Goal: Information Seeking & Learning: Check status

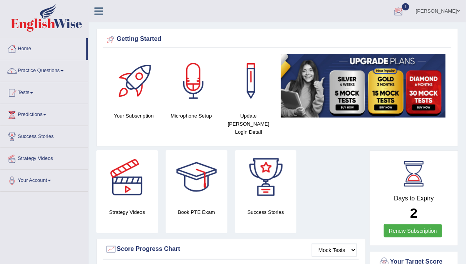
click at [404, 11] on div at bounding box center [399, 12] width 12 height 12
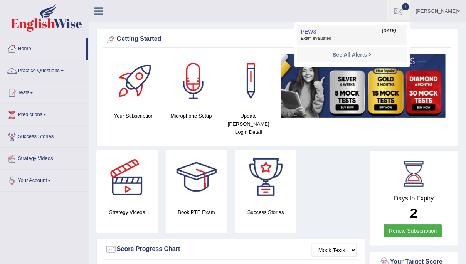
click at [358, 36] on span "Exam evaluated" at bounding box center [352, 38] width 103 height 6
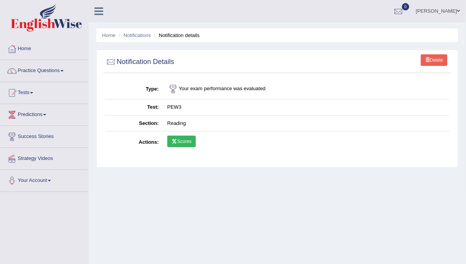
click at [184, 142] on link "Scores" at bounding box center [181, 142] width 29 height 12
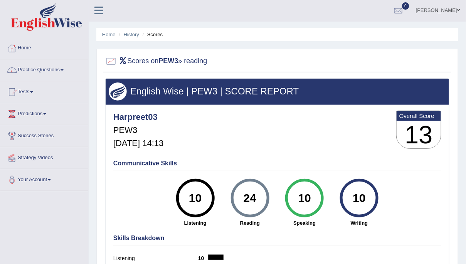
scroll to position [1, 0]
click at [135, 35] on link "History" at bounding box center [131, 35] width 15 height 6
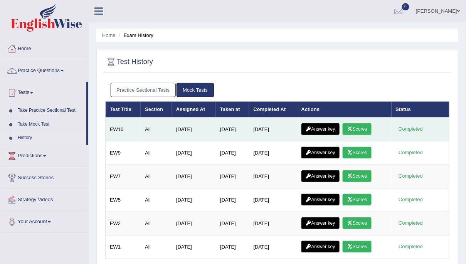
click at [317, 127] on link "Answer key" at bounding box center [321, 129] width 38 height 12
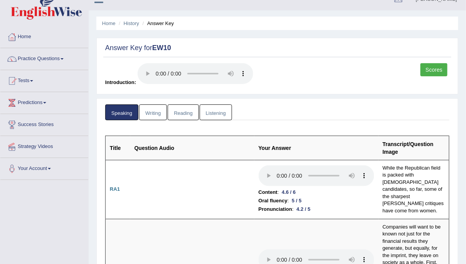
scroll to position [10, 0]
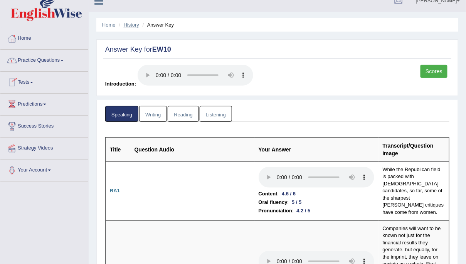
click at [133, 22] on link "History" at bounding box center [131, 25] width 15 height 6
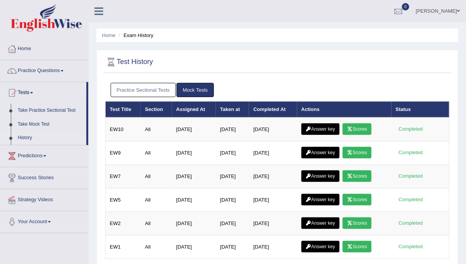
click at [146, 89] on link "Practice Sectional Tests" at bounding box center [144, 90] width 66 height 14
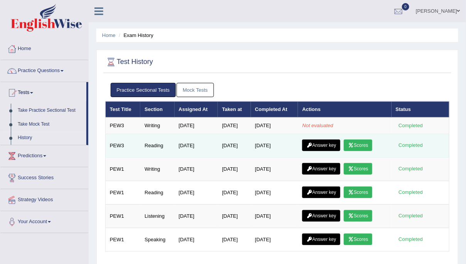
click at [322, 145] on link "Answer key" at bounding box center [321, 146] width 38 height 12
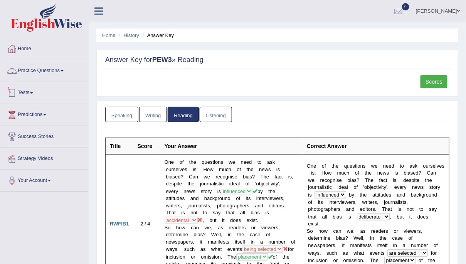
click at [24, 94] on link "Tests" at bounding box center [44, 91] width 88 height 19
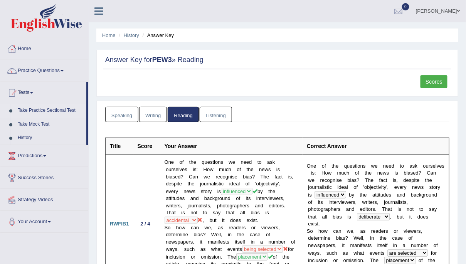
click at [55, 113] on link "Take Practice Sectional Test" at bounding box center [50, 111] width 72 height 14
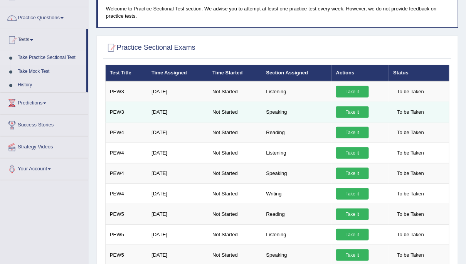
scroll to position [54, 0]
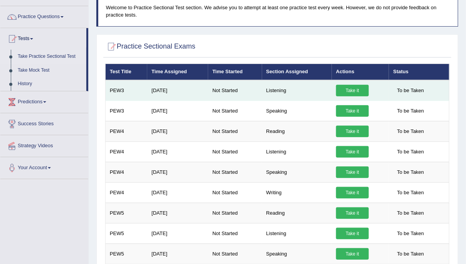
click at [348, 89] on link "Take it" at bounding box center [352, 91] width 33 height 12
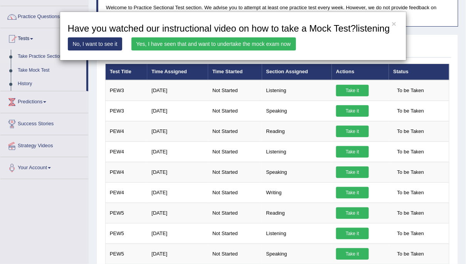
click at [254, 51] on link "Yes, I have seen that and want to undertake the mock exam now" at bounding box center [213, 43] width 165 height 13
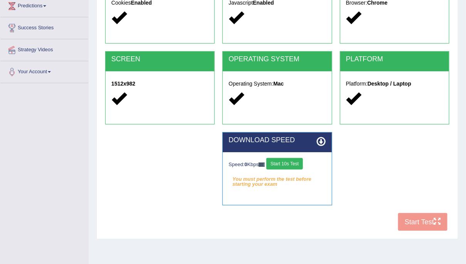
scroll to position [140, 0]
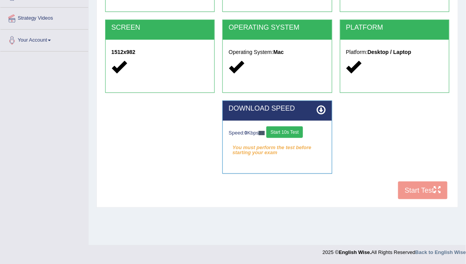
click at [285, 126] on button "Start 10s Test" at bounding box center [284, 132] width 37 height 12
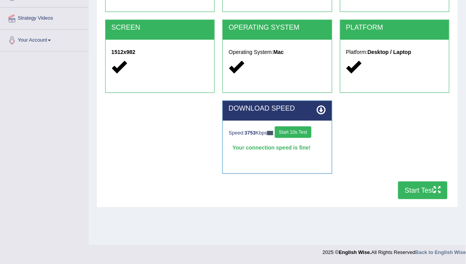
click at [404, 187] on button "Start Test" at bounding box center [422, 191] width 49 height 18
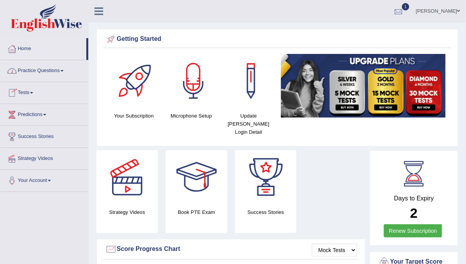
click at [404, 14] on div at bounding box center [399, 12] width 12 height 12
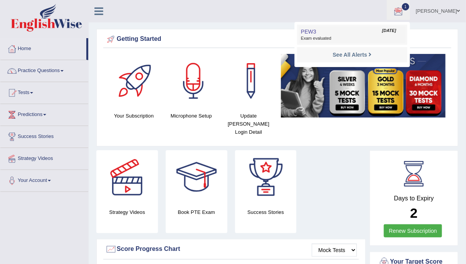
click at [355, 30] on link "PEW3 Oct 2, 2025 Exam evaluated" at bounding box center [352, 35] width 106 height 16
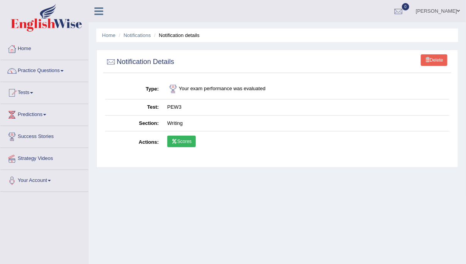
click at [190, 140] on link "Scores" at bounding box center [181, 142] width 29 height 12
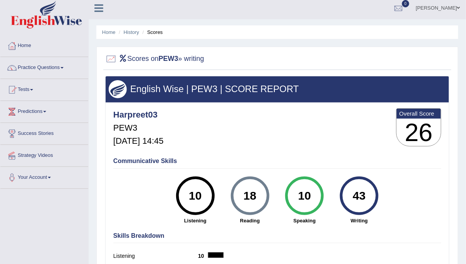
scroll to position [0, 0]
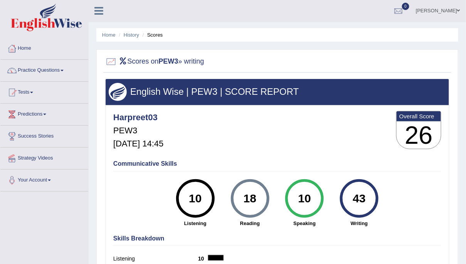
click at [200, 61] on h2 "Scores on PEW3 » writing" at bounding box center [154, 62] width 99 height 12
click at [110, 34] on link "Home" at bounding box center [108, 35] width 13 height 6
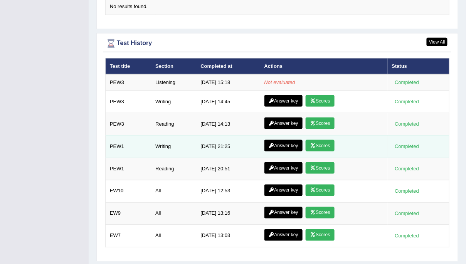
scroll to position [988, 0]
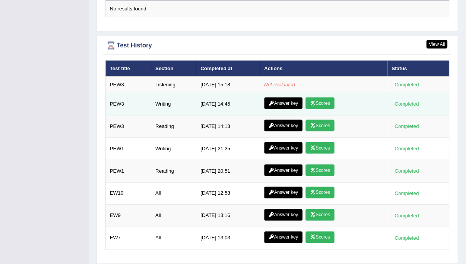
click at [287, 98] on link "Answer key" at bounding box center [284, 104] width 38 height 12
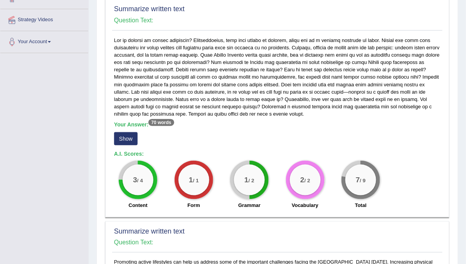
scroll to position [141, 0]
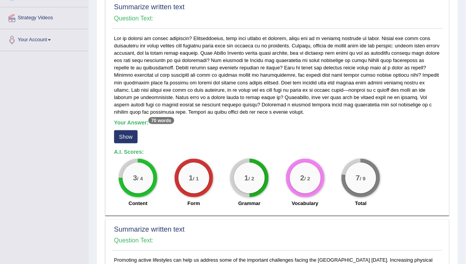
click at [124, 133] on button "Show" at bounding box center [126, 136] width 24 height 13
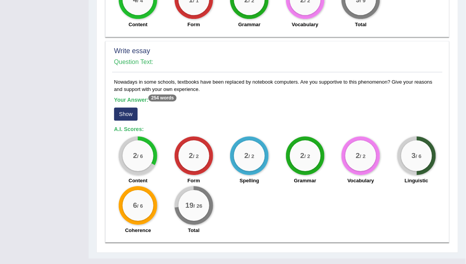
scroll to position [572, 0]
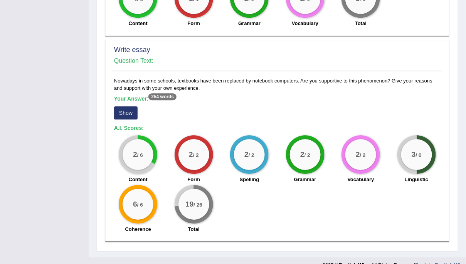
click at [131, 113] on button "Show" at bounding box center [126, 112] width 24 height 13
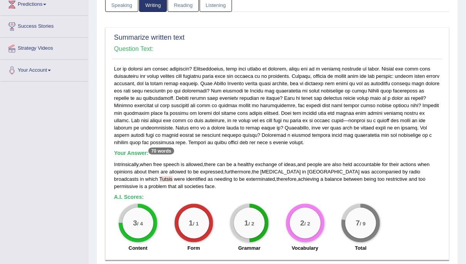
scroll to position [0, 0]
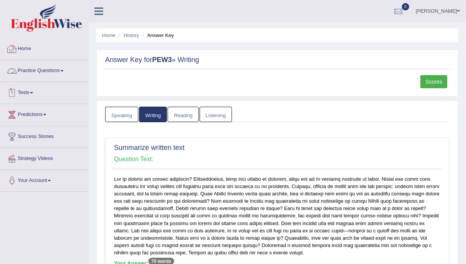
click at [26, 47] on link "Home" at bounding box center [44, 47] width 88 height 19
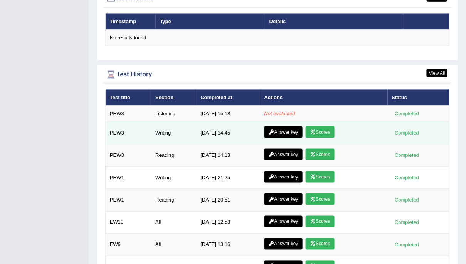
scroll to position [961, 0]
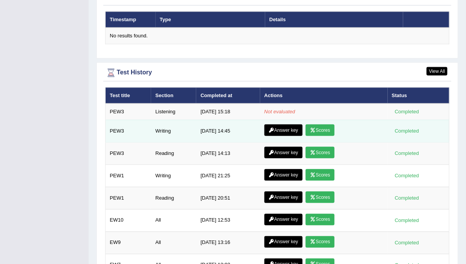
click at [315, 128] on icon at bounding box center [313, 130] width 6 height 5
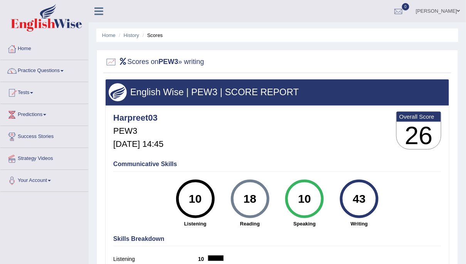
click at [251, 201] on div "18" at bounding box center [250, 199] width 28 height 32
click at [404, 15] on div at bounding box center [399, 12] width 12 height 12
click at [105, 33] on link "Home" at bounding box center [108, 35] width 13 height 6
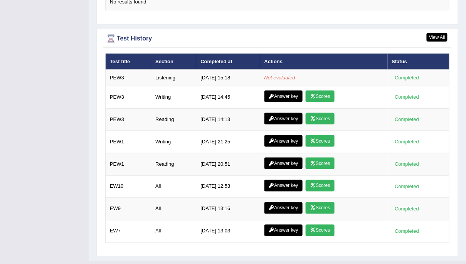
scroll to position [1002, 0]
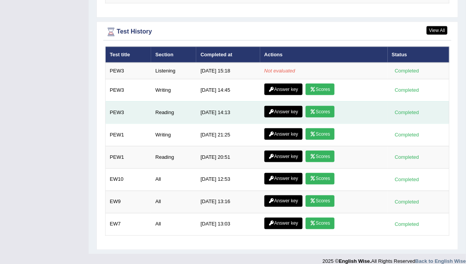
click at [318, 106] on link "Scores" at bounding box center [320, 112] width 29 height 12
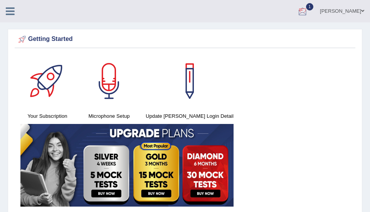
click at [308, 8] on div at bounding box center [303, 12] width 12 height 12
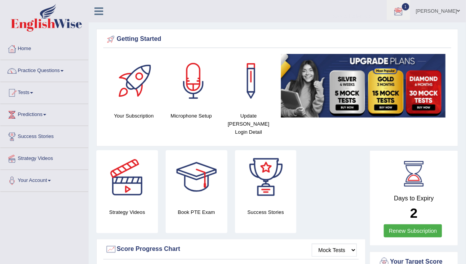
click at [280, 50] on div "Getting Started Your Subscription Microphone Setup Update [PERSON_NAME] Login D…" at bounding box center [277, 88] width 362 height 118
click at [370, 10] on span "1" at bounding box center [406, 6] width 8 height 7
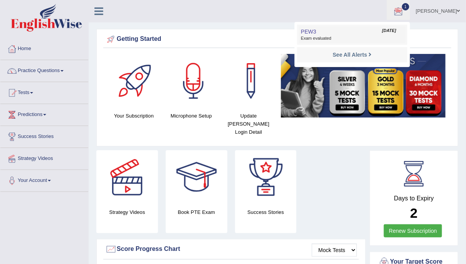
click at [370, 34] on link "PEW3 [DATE] Exam evaluated" at bounding box center [352, 35] width 106 height 16
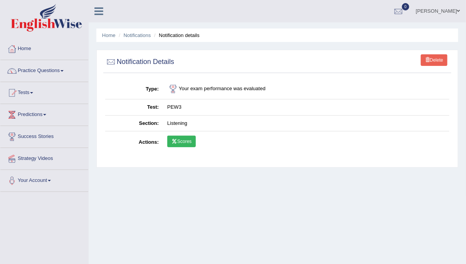
click at [181, 143] on link "Scores" at bounding box center [181, 142] width 29 height 12
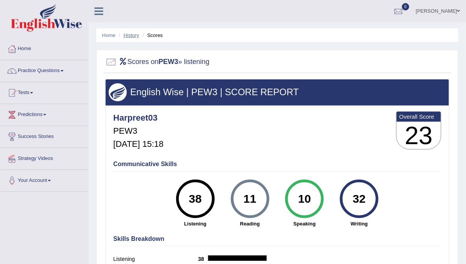
click at [136, 35] on link "History" at bounding box center [131, 35] width 15 height 6
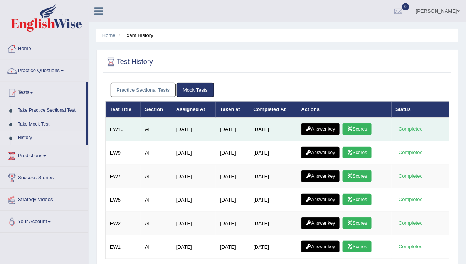
click at [330, 128] on link "Answer key" at bounding box center [321, 129] width 38 height 12
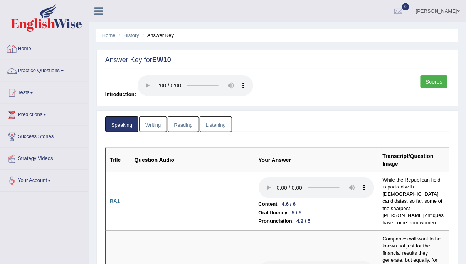
click at [32, 50] on link "Home" at bounding box center [44, 47] width 88 height 19
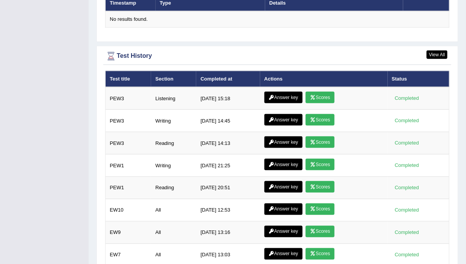
scroll to position [981, 0]
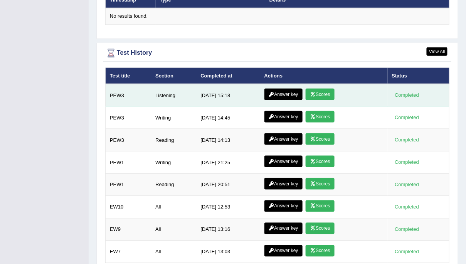
click at [276, 89] on link "Answer key" at bounding box center [284, 95] width 38 height 12
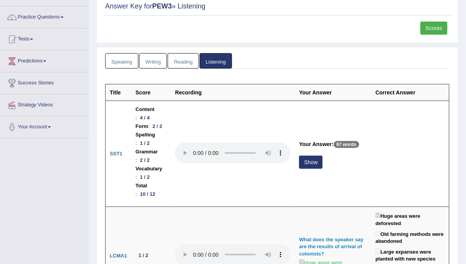
scroll to position [58, 0]
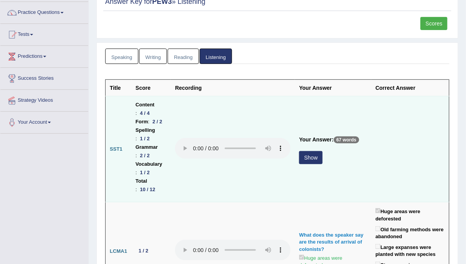
click at [322, 151] on button "Show" at bounding box center [311, 157] width 24 height 13
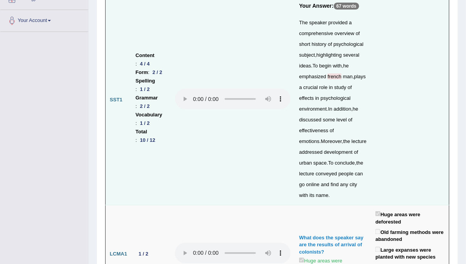
scroll to position [0, 0]
